Goal: Information Seeking & Learning: Learn about a topic

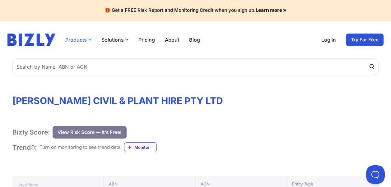
click at [76, 39] on button "Products" at bounding box center [78, 39] width 26 height 7
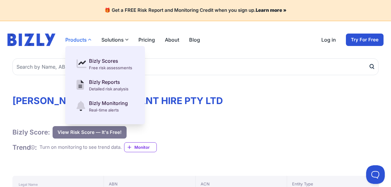
click at [82, 40] on button "Products" at bounding box center [78, 39] width 26 height 7
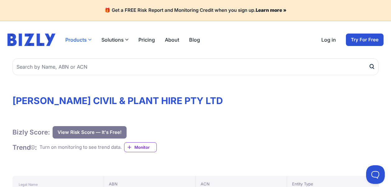
click at [82, 42] on header "Products Bizly Scores Free risk assessments Bizly Reports Detailed risk analysi…" at bounding box center [195, 39] width 391 height 37
click at [82, 42] on button "Products" at bounding box center [78, 39] width 26 height 7
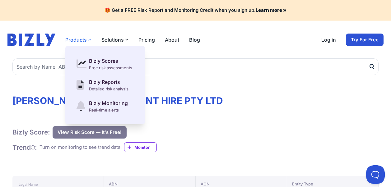
click at [84, 40] on button "Products" at bounding box center [78, 39] width 26 height 7
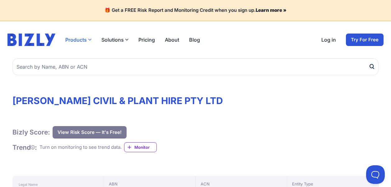
click at [84, 40] on button "Products" at bounding box center [78, 39] width 26 height 7
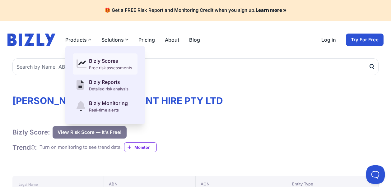
click at [92, 65] on div "Free risk assessments" at bounding box center [110, 68] width 43 height 6
